Goal: Information Seeking & Learning: Understand process/instructions

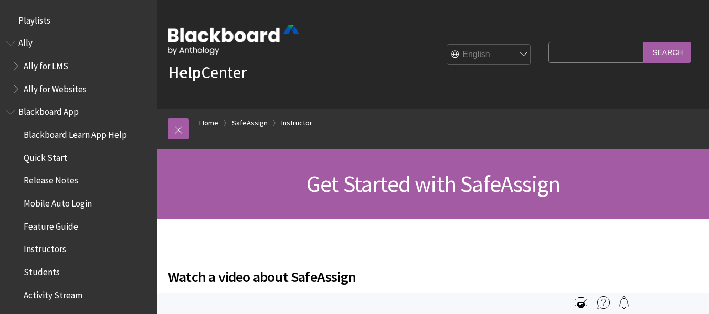
scroll to position [1328, 0]
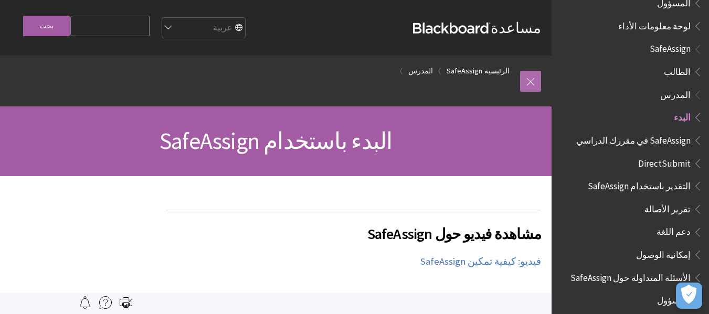
click at [525, 80] on link at bounding box center [530, 81] width 21 height 21
